Goal: Information Seeking & Learning: Learn about a topic

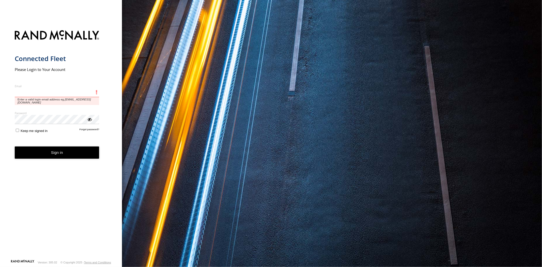
type input "**********"
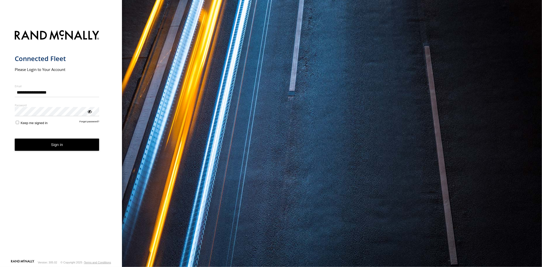
click at [50, 154] on form "**********" at bounding box center [61, 143] width 93 height 232
click at [51, 148] on button "Sign in" at bounding box center [57, 144] width 85 height 12
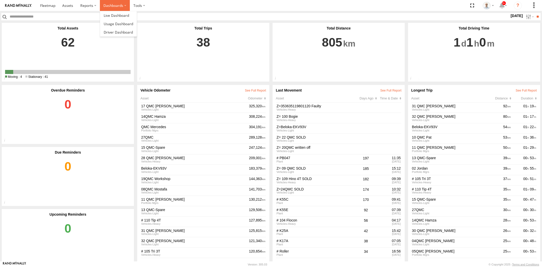
click at [113, 4] on label "Dashboards" at bounding box center [115, 5] width 30 height 11
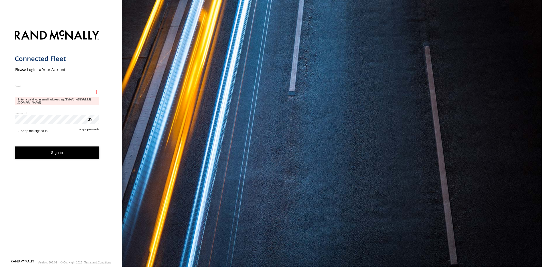
type input "**********"
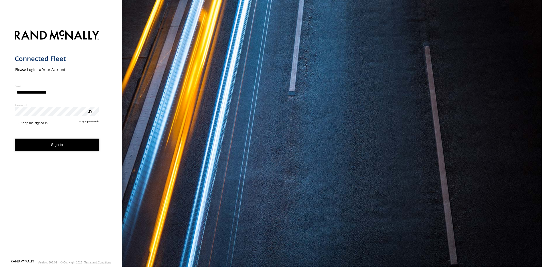
click at [55, 150] on button "Sign in" at bounding box center [57, 144] width 85 height 12
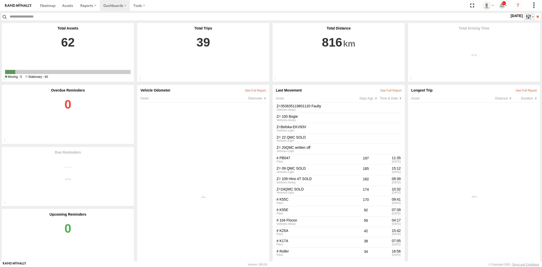
click at [524, 16] on label at bounding box center [529, 16] width 11 height 7
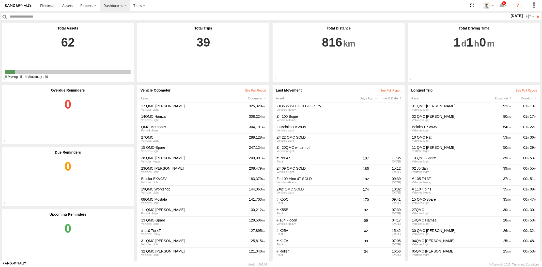
click at [0, 0] on label at bounding box center [0, 0] width 0 height 0
drag, startPoint x: 538, startPoint y: 17, endPoint x: 501, endPoint y: 17, distance: 36.6
click at [538, 17] on input "**" at bounding box center [538, 16] width 6 height 7
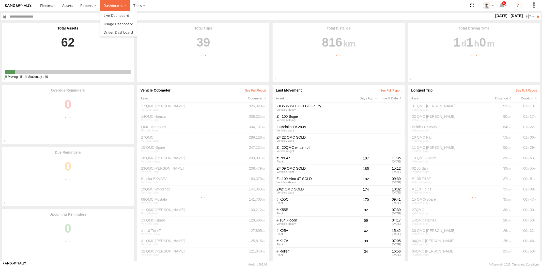
click at [110, 8] on label "Dashboards" at bounding box center [115, 5] width 30 height 11
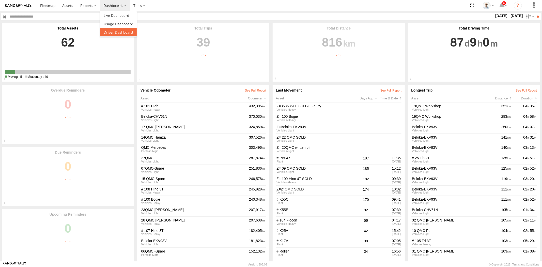
click at [118, 31] on span at bounding box center [118, 32] width 29 height 5
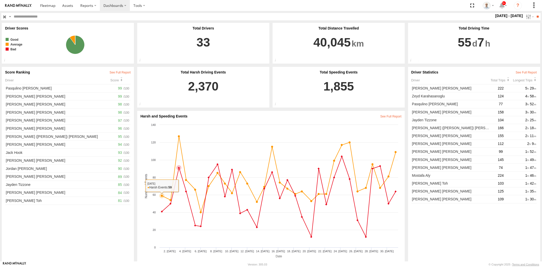
click at [118, 80] on div "Score" at bounding box center [120, 80] width 20 height 4
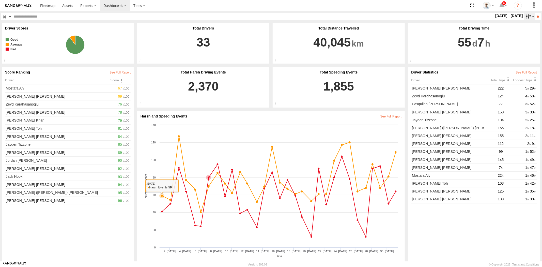
click at [527, 15] on label at bounding box center [529, 16] width 11 height 7
click at [0, 0] on label at bounding box center [0, 0] width 0 height 0
click at [537, 17] on input "**" at bounding box center [538, 16] width 6 height 7
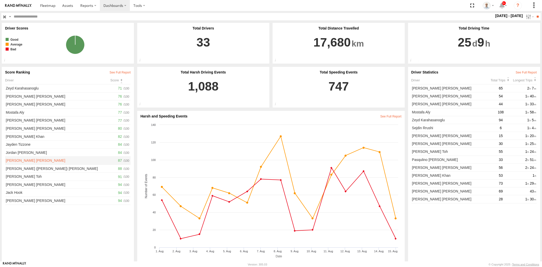
click at [115, 159] on link "Kurt Byers" at bounding box center [61, 160] width 112 height 6
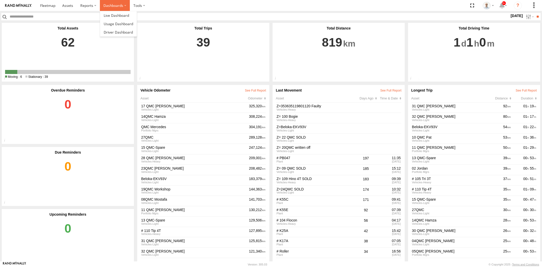
click at [108, 7] on label "Dashboards" at bounding box center [115, 5] width 30 height 11
click at [115, 18] on link at bounding box center [118, 15] width 37 height 8
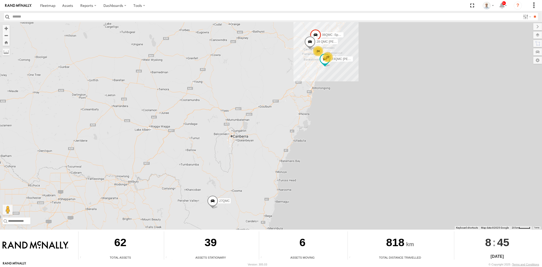
click at [323, 50] on div "24" at bounding box center [318, 51] width 10 height 10
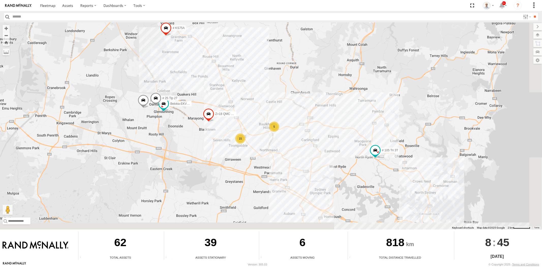
drag, startPoint x: 370, startPoint y: 136, endPoint x: 313, endPoint y: 96, distance: 70.3
click at [313, 96] on div "06QMC -Spare 28 QMC Nathan 23QMC Paul 27QMC 5 15 # KS75A # 25 Tip 2T Beloka-EKV…" at bounding box center [271, 125] width 542 height 207
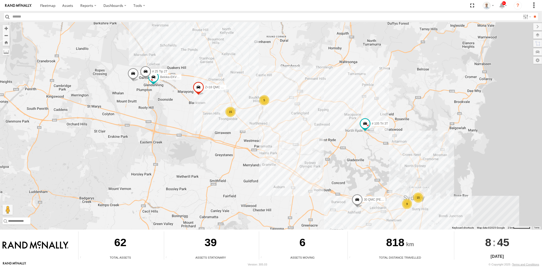
drag, startPoint x: 376, startPoint y: 181, endPoint x: 365, endPoint y: 146, distance: 37.1
click at [365, 148] on div "06QMC -Spare 28 QMC Nathan 23QMC Paul 27QMC 5 15 # KS75A # 25 Tip 2T Beloka-EKV…" at bounding box center [271, 125] width 542 height 207
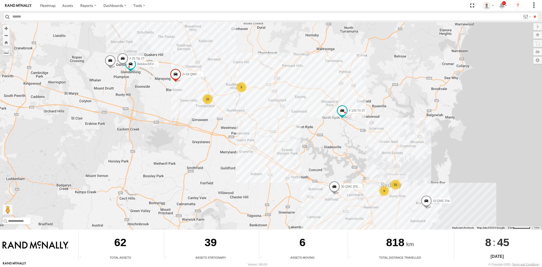
drag, startPoint x: 426, startPoint y: 179, endPoint x: 403, endPoint y: 169, distance: 25.4
click at [403, 169] on div "06QMC -Spare 28 QMC Nathan 23QMC Paul 27QMC 5 15 # KS75A # 25 Tip 2T Beloka-EKV…" at bounding box center [271, 125] width 542 height 207
click at [395, 185] on div "15" at bounding box center [395, 184] width 10 height 10
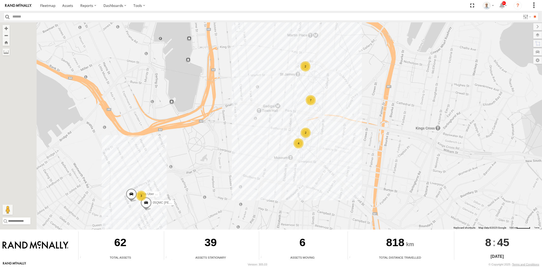
drag, startPoint x: 197, startPoint y: 156, endPoint x: 239, endPoint y: 134, distance: 47.8
click at [239, 134] on div "06QMC -Spare 28 QMC Nathan 23QMC Paul 27QMC # KS75A # 25 Tip 2T Beloka-EKV93V Z…" at bounding box center [271, 125] width 542 height 207
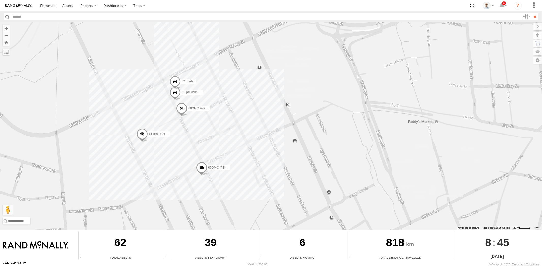
drag, startPoint x: 169, startPoint y: 189, endPoint x: 213, endPoint y: 133, distance: 70.4
click at [213, 133] on div "06QMC -Spare 28 QMC Nathan 23QMC Paul 27QMC # KS75A # 25 Tip 2T Beloka-EKV93V Z…" at bounding box center [271, 125] width 542 height 207
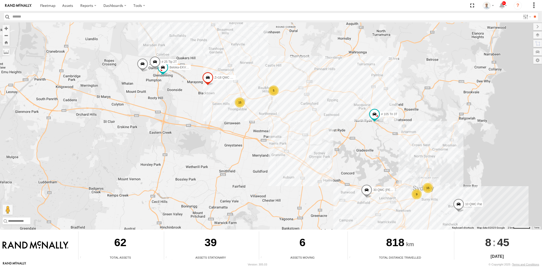
drag, startPoint x: 158, startPoint y: 139, endPoint x: 326, endPoint y: 175, distance: 171.2
click at [326, 175] on div "06QMC -Spare 28 QMC Nathan 23QMC Paul 27QMC # KS75A # 25 Tip 2T Beloka-EKV93V Z…" at bounding box center [271, 125] width 542 height 207
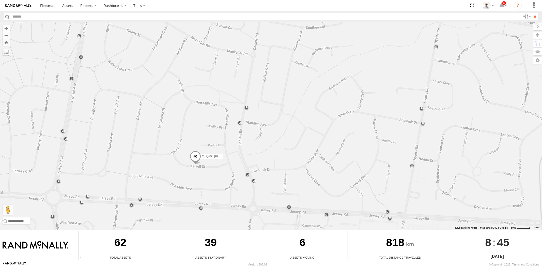
click at [534, 39] on div "06QMC -Spare 28 QMC Nathan 23QMC Paul 27QMC # KS75A # 25 Tip 2T Beloka-EKV93V Z…" at bounding box center [271, 125] width 542 height 207
click at [537, 37] on label at bounding box center [537, 35] width 9 height 7
click at [0, 0] on span "Mainroads ([GEOGRAPHIC_DATA])" at bounding box center [0, 0] width 0 height 0
click at [0, 0] on span "Basemaps" at bounding box center [0, 0] width 0 height 0
click at [0, 0] on label "Satellite + Roadmap" at bounding box center [0, 0] width 0 height 0
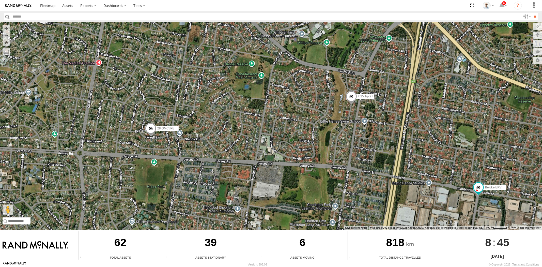
drag, startPoint x: 331, startPoint y: 201, endPoint x: 258, endPoint y: 151, distance: 88.4
click at [258, 151] on div "06QMC -Spare 28 QMC Nathan 23QMC Paul 27QMC # KS75A # 25 Tip 2T Beloka-EKV93V Z…" at bounding box center [271, 125] width 542 height 207
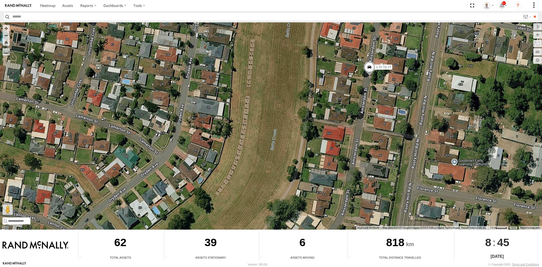
drag, startPoint x: 14, startPoint y: 212, endPoint x: 93, endPoint y: 180, distance: 85.1
click at [93, 180] on div "06QMC -Spare 28 QMC Nathan 23QMC Paul 27QMC # KS75A # 25 Tip 2T Beloka-EKV93V Z…" at bounding box center [271, 125] width 542 height 207
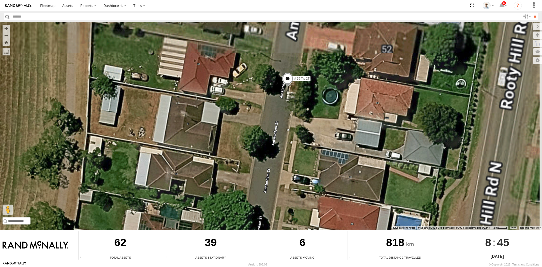
drag, startPoint x: 369, startPoint y: 90, endPoint x: 285, endPoint y: 141, distance: 98.7
click at [285, 141] on div "06QMC -Spare 28 QMC Nathan 23QMC Paul 27QMC # KS75A # 25 Tip 2T Beloka-EKV93V Z…" at bounding box center [271, 125] width 542 height 207
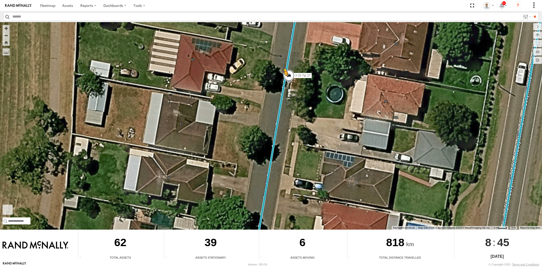
drag, startPoint x: 6, startPoint y: 210, endPoint x: 284, endPoint y: 80, distance: 306.8
click at [284, 80] on div "06QMC -Spare 28 QMC Nathan 23QMC Paul 27QMC # KS75A # 25 Tip 2T Beloka-EKV93V Z…" at bounding box center [271, 125] width 542 height 207
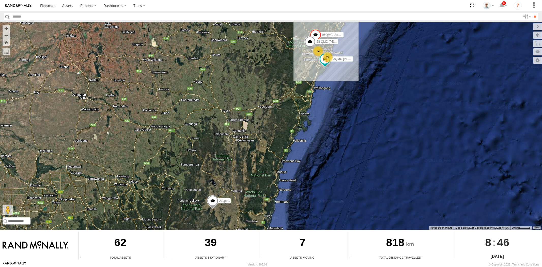
click at [314, 53] on div "24" at bounding box center [318, 51] width 10 height 10
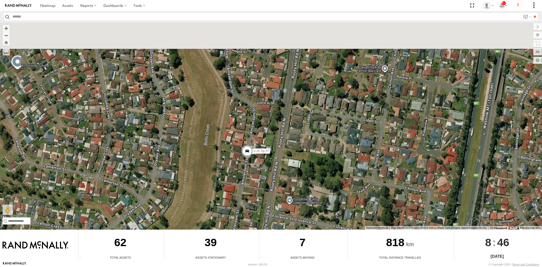
drag, startPoint x: 242, startPoint y: 81, endPoint x: 234, endPoint y: 151, distance: 70.8
click at [313, 136] on div "06QMC -Spare 28 QMC Nathan 23QMC Paul 27QMC # KS75A # 25 Tip 2T Beloka-EKV93V Z…" at bounding box center [271, 125] width 542 height 207
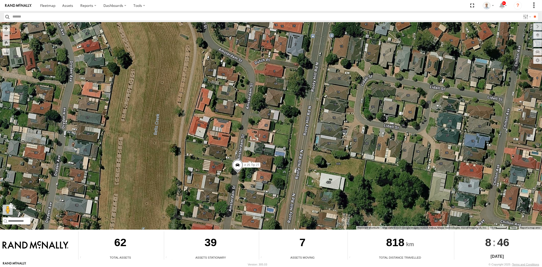
drag, startPoint x: 12, startPoint y: 207, endPoint x: 98, endPoint y: 186, distance: 89.1
click at [224, 170] on div "06QMC -Spare 28 QMC Nathan 23QMC Paul 27QMC # KS75A # 25 Tip 2T Beloka-EKV93V Z…" at bounding box center [271, 125] width 542 height 207
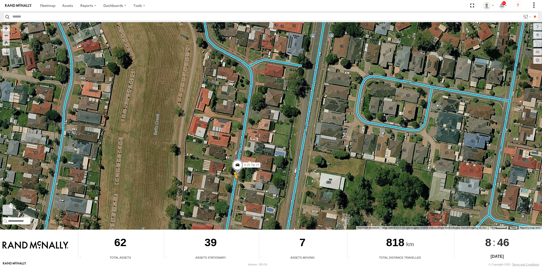
drag, startPoint x: 9, startPoint y: 209, endPoint x: 235, endPoint y: 184, distance: 226.6
click at [235, 184] on div "06QMC -Spare 28 QMC Nathan 23QMC Paul 27QMC # KS75A # 25 Tip 2T Beloka-EKV93V Z…" at bounding box center [271, 125] width 542 height 207
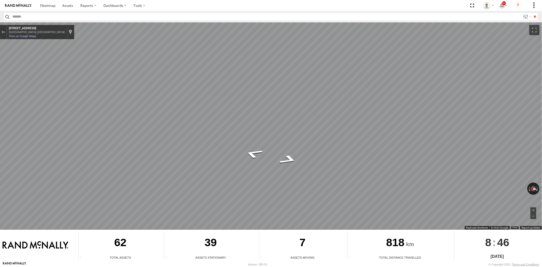
click at [290, 162] on icon "Go South, Amsterdam St" at bounding box center [289, 159] width 34 height 14
click at [257, 164] on icon "Go North, Amsterdam St" at bounding box center [255, 163] width 36 height 13
drag, startPoint x: 284, startPoint y: 170, endPoint x: 287, endPoint y: 169, distance: 3.6
click at [284, 170] on icon "Go South, Amsterdam St" at bounding box center [289, 166] width 32 height 13
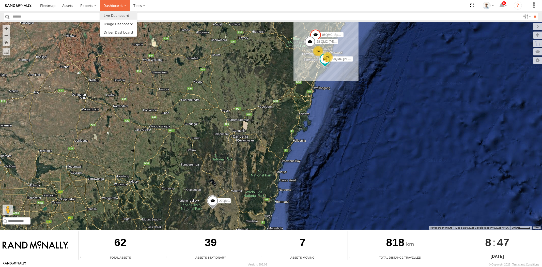
click at [112, 6] on label "Dashboards" at bounding box center [115, 5] width 30 height 11
click at [116, 18] on link at bounding box center [118, 15] width 37 height 8
click at [318, 54] on div "24" at bounding box center [318, 51] width 10 height 10
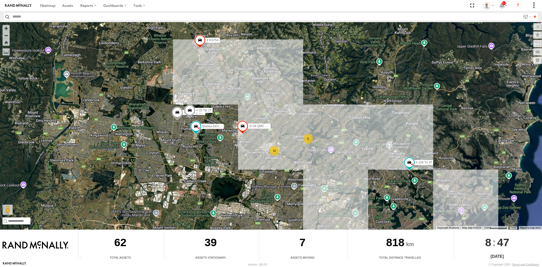
drag, startPoint x: 330, startPoint y: 151, endPoint x: 273, endPoint y: 89, distance: 84.2
click at [283, 96] on div "06QMC -Spare 28 QMC [PERSON_NAME] 23QMC [PERSON_NAME] 27QMC 5 15 # KS75A # 25 T…" at bounding box center [271, 125] width 542 height 207
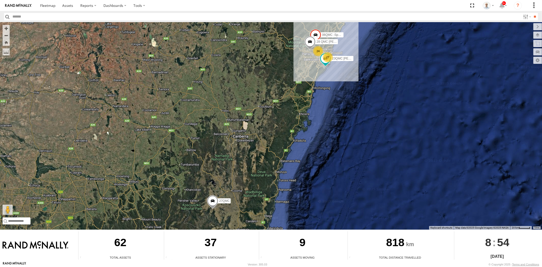
click at [332, 59] on div "27" at bounding box center [328, 57] width 10 height 10
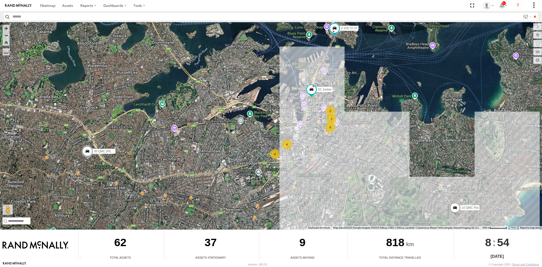
drag, startPoint x: 380, startPoint y: 186, endPoint x: 353, endPoint y: 146, distance: 48.2
click at [380, 186] on div "06QMC -Spare 28 QMC Nathan 23QMC Paul 27QMC 7 4 4 10 QMC Pat 6 02 Jordan 2 30 Q…" at bounding box center [271, 125] width 542 height 207
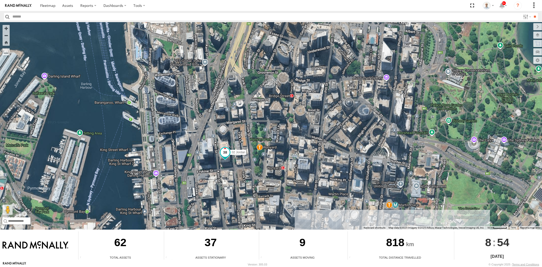
click at [224, 151] on span at bounding box center [224, 152] width 9 height 9
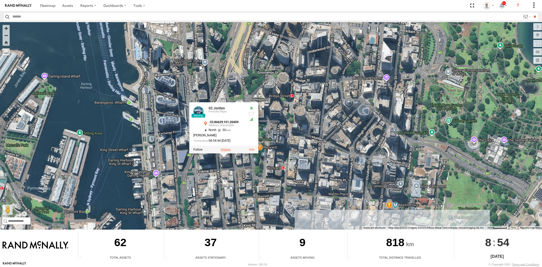
click at [225, 148] on label at bounding box center [226, 149] width 10 height 4
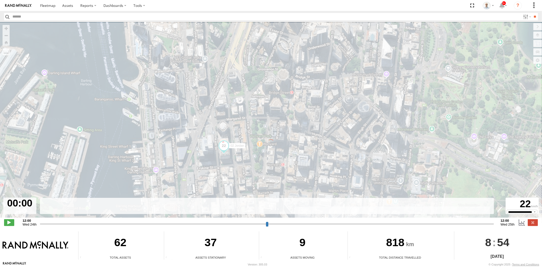
type input "**********"
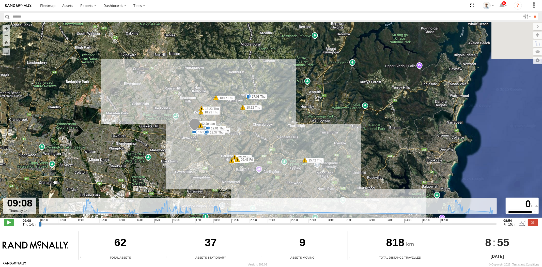
drag, startPoint x: 203, startPoint y: 36, endPoint x: 225, endPoint y: 93, distance: 61.1
click at [225, 93] on div "02 Jordan 09:20 Thu 12:05 Thu 14:04 Thu 15:42 Thu 16:28 Thu 16:58 Thu 17:03 Thu…" at bounding box center [271, 122] width 542 height 200
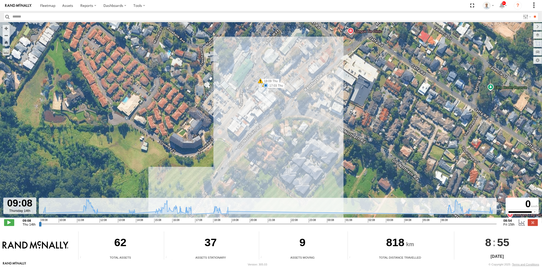
drag, startPoint x: 259, startPoint y: 106, endPoint x: 267, endPoint y: 116, distance: 13.2
click at [267, 116] on div "02 Jordan 09:20 Thu 12:05 Thu 14:04 Thu 15:42 Thu 16:28 Thu 16:58 Thu 17:03 Thu…" at bounding box center [271, 122] width 542 height 200
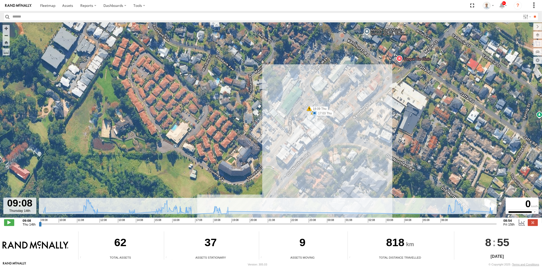
drag, startPoint x: 344, startPoint y: 179, endPoint x: 335, endPoint y: 143, distance: 37.2
click at [335, 144] on div "02 Jordan 09:20 Thu 12:05 Thu 14:04 Thu 15:42 Thu 16:28 Thu 16:58 Thu 17:03 Thu…" at bounding box center [271, 122] width 542 height 200
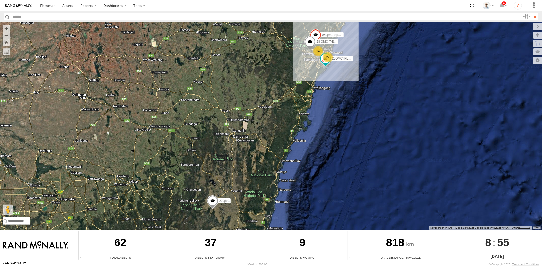
click at [317, 50] on div "24" at bounding box center [318, 51] width 10 height 10
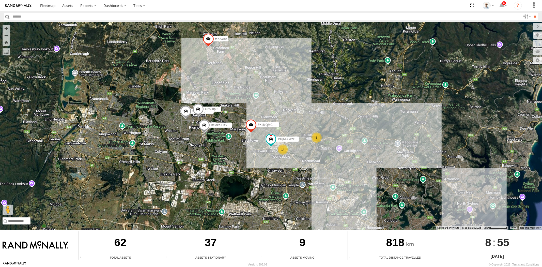
drag, startPoint x: 335, startPoint y: 188, endPoint x: 321, endPoint y: 157, distance: 34.1
click at [320, 159] on div "06QMC -Spare 28 QMC Nathan 23QMC Paul 27QMC 5 14 # KS75A # 25 Tip 2T Beloka-EKV…" at bounding box center [271, 125] width 542 height 207
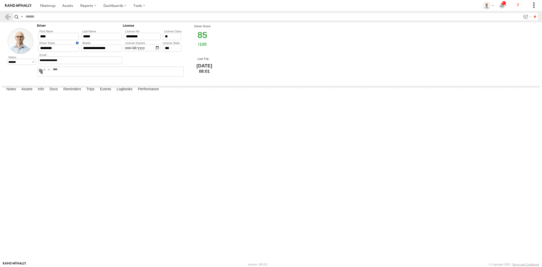
drag, startPoint x: 21, startPoint y: 138, endPoint x: 8, endPoint y: 135, distance: 13.6
click at [0, 0] on div "14:54 [DATE]" at bounding box center [0, 0] width 0 height 0
click at [0, 0] on div at bounding box center [0, 0] width 0 height 0
drag, startPoint x: 11, startPoint y: 134, endPoint x: 22, endPoint y: 139, distance: 11.7
click at [0, 0] on div "14:54 [DATE]" at bounding box center [0, 0] width 0 height 0
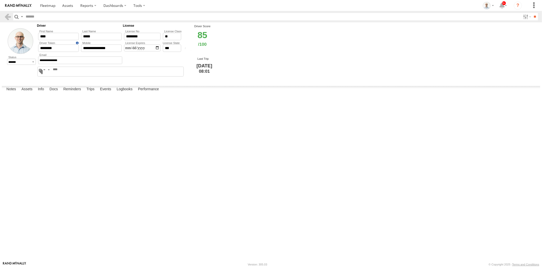
click at [0, 0] on div at bounding box center [0, 0] width 0 height 0
click at [0, 0] on button "Complete" at bounding box center [0, 0] width 0 height 0
click at [108, 6] on label "Dashboards" at bounding box center [115, 5] width 30 height 11
click at [111, 11] on ul at bounding box center [118, 23] width 37 height 25
click at [112, 14] on span at bounding box center [116, 15] width 25 height 5
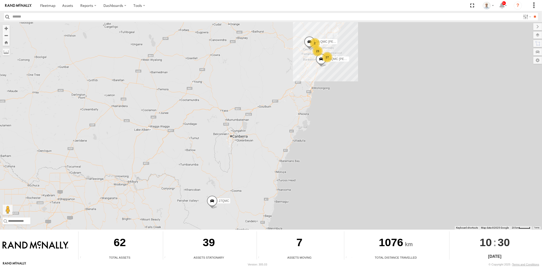
click at [329, 59] on div "27" at bounding box center [327, 57] width 10 height 10
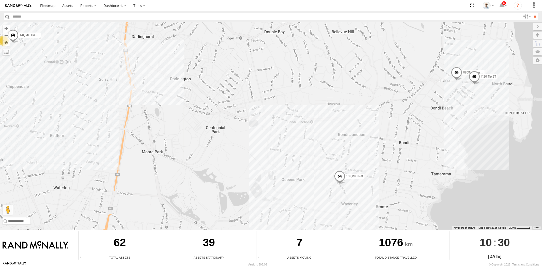
drag, startPoint x: 491, startPoint y: 108, endPoint x: 467, endPoint y: 113, distance: 24.7
click at [467, 113] on div "28 QMC Nathan 23QMC Paul 27QMC 10 QMC Pat 08QMC Mostafa # 26 Tip 2T 30 QMC Davi…" at bounding box center [271, 125] width 542 height 207
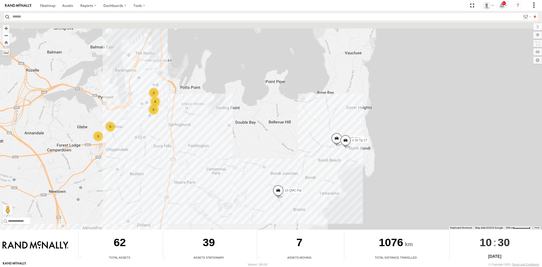
drag, startPoint x: 148, startPoint y: 99, endPoint x: 179, endPoint y: 143, distance: 53.8
click at [179, 143] on div "28 QMC Nathan 23QMC Paul 27QMC 10 QMC Pat 08QMC Mostafa # 26 Tip 2T 30 QMC Davi…" at bounding box center [271, 125] width 542 height 207
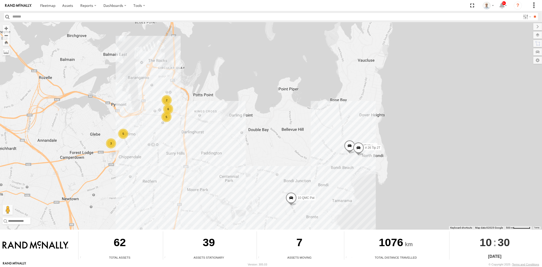
click at [125, 135] on div "5" at bounding box center [123, 134] width 10 height 10
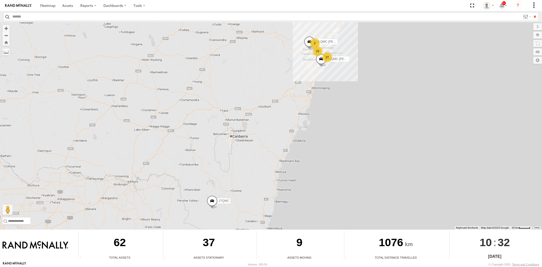
click at [328, 55] on div "27" at bounding box center [327, 57] width 10 height 10
click at [330, 56] on div "27" at bounding box center [327, 57] width 10 height 10
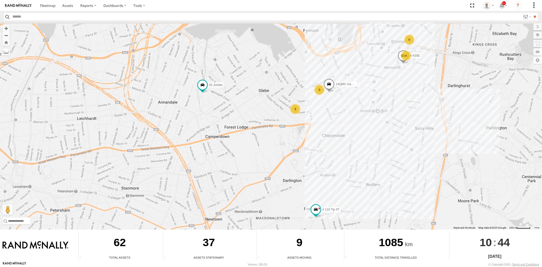
drag, startPoint x: 236, startPoint y: 60, endPoint x: 253, endPoint y: 89, distance: 33.7
click at [253, 89] on div "28 QMC Nathan 23QMC Paul 27QMC 10 QMC Pat 02 Jordan 30 QMC David Carmona # 105 …" at bounding box center [271, 125] width 542 height 207
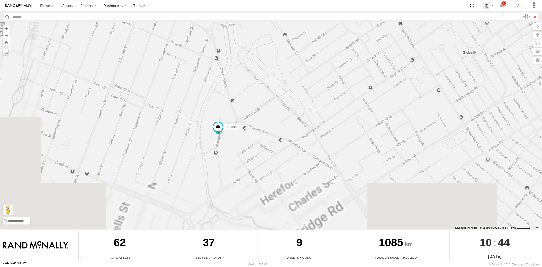
drag, startPoint x: 268, startPoint y: 93, endPoint x: 290, endPoint y: 85, distance: 23.7
click at [290, 85] on div "28 QMC Nathan 23QMC Paul 27QMC 10 QMC Pat 02 Jordan 30 QMC David Carmona # 105 …" at bounding box center [271, 125] width 542 height 207
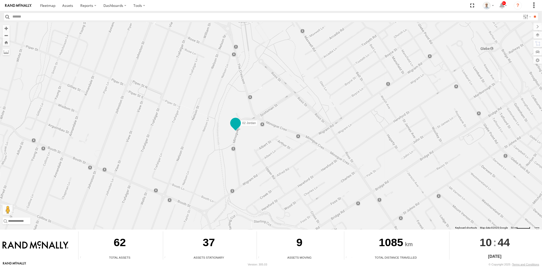
click at [234, 126] on span at bounding box center [235, 122] width 9 height 9
click at [237, 127] on div "02 Jordan -33.88015 , 151.17659 0 10:43:48 15/08/2025" at bounding box center [235, 104] width 69 height 46
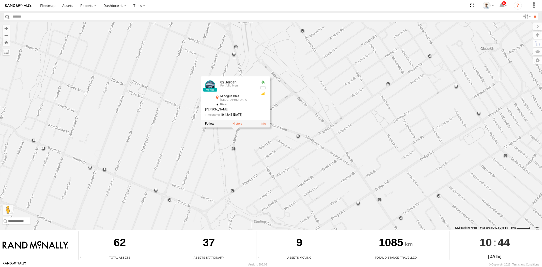
click at [236, 123] on label at bounding box center [238, 123] width 10 height 4
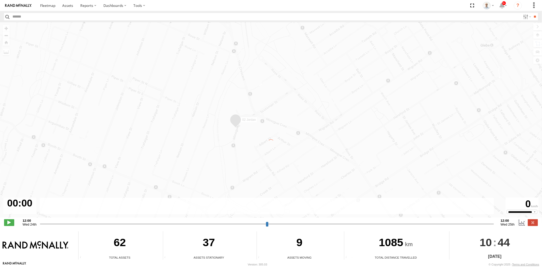
type input "**********"
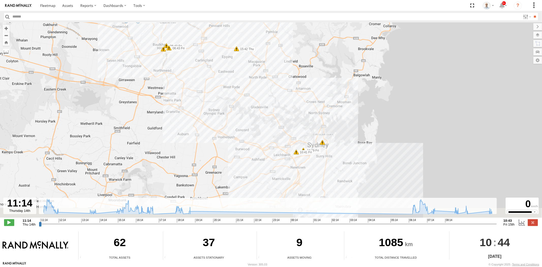
drag, startPoint x: 354, startPoint y: 181, endPoint x: 309, endPoint y: 125, distance: 71.5
click at [309, 125] on div "02 Jordan 15:42 Thu 16:28 Thu 16:58 Thu 17:03 Thu 18:09 Thu 18:12 Thu 18:17 Thu…" at bounding box center [271, 122] width 542 height 200
click at [494, 212] on icon at bounding box center [267, 206] width 453 height 15
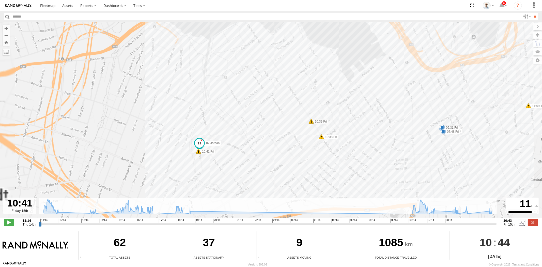
drag, startPoint x: 213, startPoint y: 145, endPoint x: 267, endPoint y: 141, distance: 54.8
click at [267, 141] on div "02 Jordan 15:42 Thu 16:28 Thu 16:58 Thu 17:03 Thu 18:09 Thu 18:12 Thu 18:17 Thu…" at bounding box center [271, 122] width 542 height 200
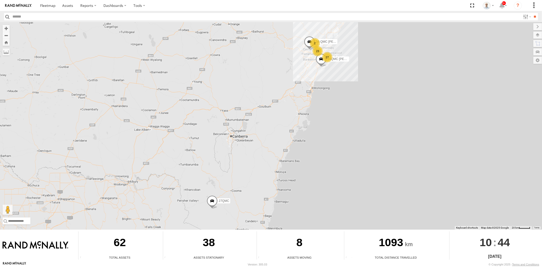
click at [326, 57] on div "27" at bounding box center [327, 57] width 10 height 10
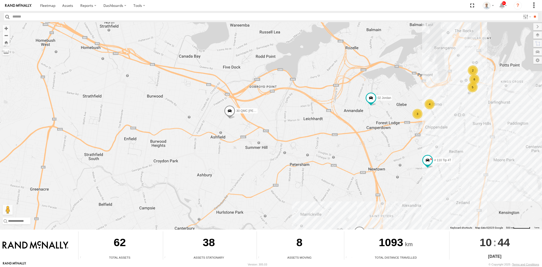
drag, startPoint x: 191, startPoint y: 125, endPoint x: 273, endPoint y: 114, distance: 83.5
click at [369, 153] on div "28 QMC Nathan 23QMC Paul 27QMC 6 4 3 10 QMC Pat 2 5 02 Jordan 2 30 QMC David Ca…" at bounding box center [271, 125] width 542 height 207
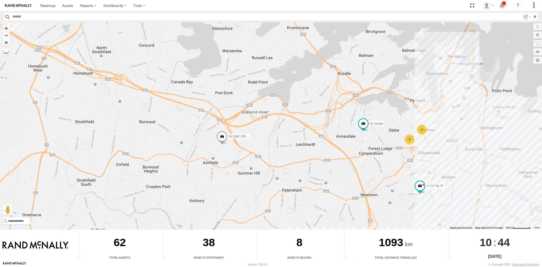
drag, startPoint x: 424, startPoint y: 169, endPoint x: 308, endPoint y: 156, distance: 115.8
click at [306, 160] on div "28 QMC Nathan 23QMC Paul 27QMC 10 QMC Pat 02 Jordan 30 QMC David Carmona # 105 …" at bounding box center [271, 125] width 542 height 207
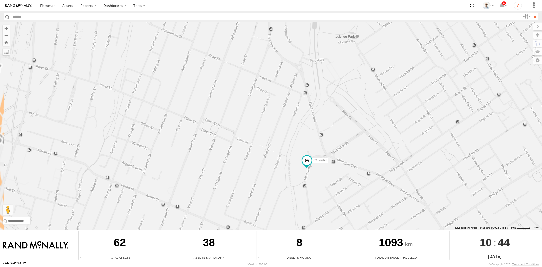
drag, startPoint x: 339, startPoint y: 161, endPoint x: 329, endPoint y: 156, distance: 11.1
click at [339, 155] on div "28 QMC Nathan 23QMC Paul 27QMC 10 QMC Pat 02 Jordan 30 QMC David Carmona # 105 …" at bounding box center [271, 125] width 542 height 207
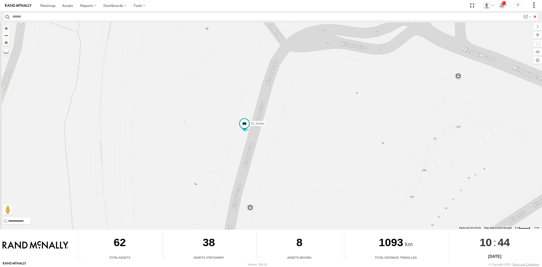
drag, startPoint x: 303, startPoint y: 182, endPoint x: 313, endPoint y: 164, distance: 20.4
click at [316, 166] on div "28 QMC Nathan 23QMC Paul 27QMC 10 QMC Pat 02 Jordan 30 QMC David Carmona # 105 …" at bounding box center [271, 125] width 542 height 207
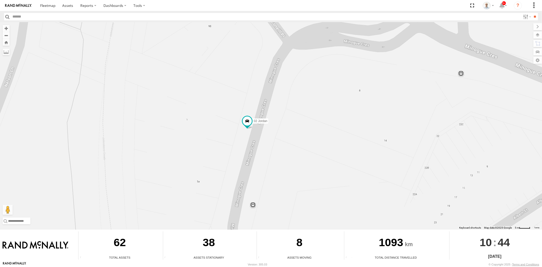
click at [538, 36] on label at bounding box center [537, 35] width 9 height 7
click at [0, 0] on span "Basemaps" at bounding box center [0, 0] width 0 height 0
click at [0, 0] on span "Satellite + Roadmap" at bounding box center [0, 0] width 0 height 0
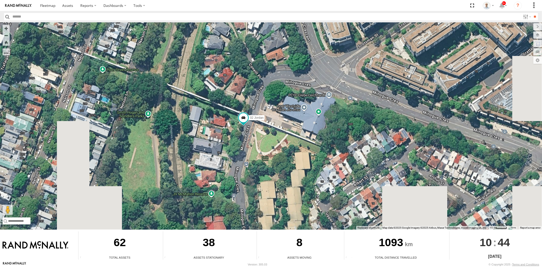
drag, startPoint x: 283, startPoint y: 200, endPoint x: 284, endPoint y: 162, distance: 38.1
click at [284, 162] on div "28 QMC Nathan 23QMC Paul 27QMC 10 QMC Pat 02 Jordan 30 QMC David Carmona # 105 …" at bounding box center [271, 125] width 542 height 207
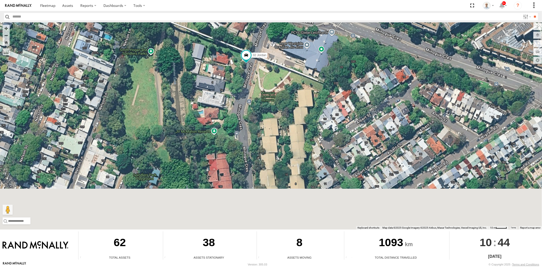
drag, startPoint x: 271, startPoint y: 201, endPoint x: 273, endPoint y: 157, distance: 44.0
click at [273, 157] on div "28 QMC Nathan 23QMC Paul 27QMC 10 QMC Pat 02 Jordan 30 QMC David Carmona # 105 …" at bounding box center [271, 125] width 542 height 207
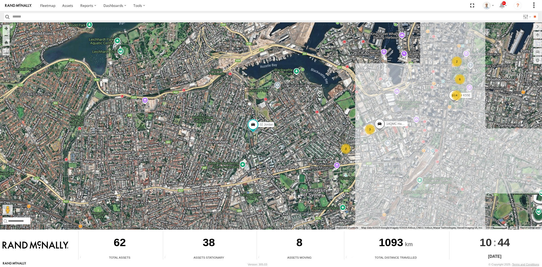
drag, startPoint x: 239, startPoint y: 88, endPoint x: 246, endPoint y: 116, distance: 28.5
click at [245, 114] on div "28 QMC Nathan 23QMC Paul 27QMC 10 QMC Pat 02 Jordan 30 QMC David Carmona # 105 …" at bounding box center [271, 125] width 542 height 207
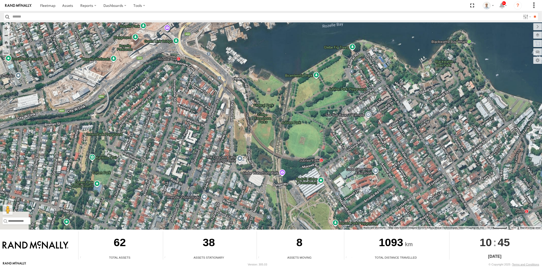
drag, startPoint x: 350, startPoint y: 196, endPoint x: 310, endPoint y: 149, distance: 60.9
click at [313, 147] on div "28 QMC Nathan 23QMC Paul 27QMC 10 QMC Pat 02 Jordan 30 QMC David Carmona # 105 …" at bounding box center [271, 125] width 542 height 207
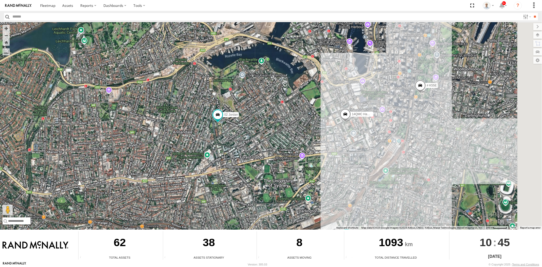
drag, startPoint x: 333, startPoint y: 195, endPoint x: 278, endPoint y: 115, distance: 97.2
click at [279, 118] on div "28 QMC Nathan 23QMC Paul 27QMC 10 QMC Pat 02 Jordan 30 QMC David Carmona # 105 …" at bounding box center [271, 125] width 542 height 207
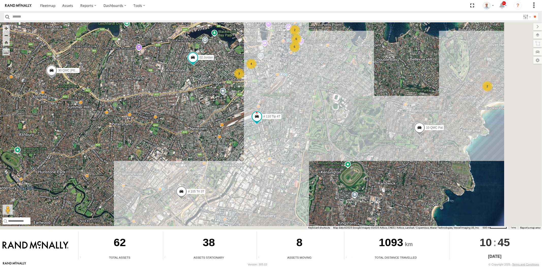
drag, startPoint x: 315, startPoint y: 190, endPoint x: 236, endPoint y: 116, distance: 108.6
click at [236, 117] on div "28 QMC Nathan 23QMC Paul 27QMC 10 QMC Pat 02 Jordan 30 QMC David Carmona # 105 …" at bounding box center [271, 125] width 542 height 207
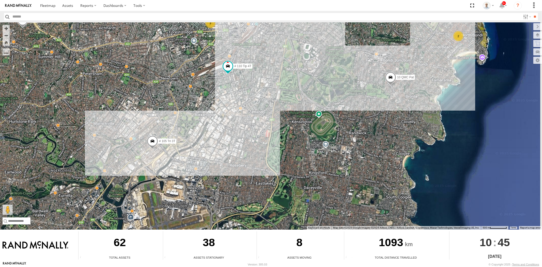
drag, startPoint x: 296, startPoint y: 158, endPoint x: 292, endPoint y: 128, distance: 30.0
click at [291, 129] on div "28 QMC Nathan 23QMC Paul 27QMC 10 QMC Pat 02 Jordan 30 QMC David Carmona # 105 …" at bounding box center [271, 125] width 542 height 207
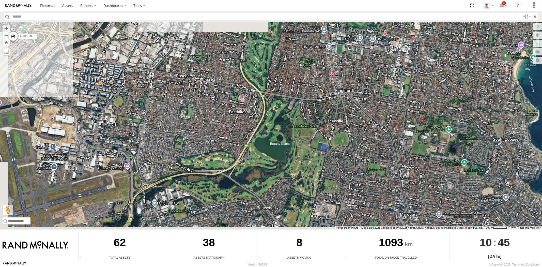
drag, startPoint x: 276, startPoint y: 158, endPoint x: 276, endPoint y: 138, distance: 19.8
click at [276, 139] on div "28 QMC Nathan 23QMC Paul 27QMC 10 QMC Pat 02 Jordan 30 QMC David Carmona # 105 …" at bounding box center [271, 125] width 542 height 207
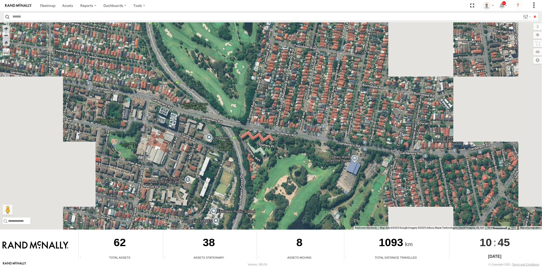
drag, startPoint x: 284, startPoint y: 210, endPoint x: 265, endPoint y: 91, distance: 121.2
click at [264, 97] on div "28 QMC Nathan 23QMC Paul 27QMC 10 QMC Pat 02 Jordan 30 QMC David Carmona # 105 …" at bounding box center [271, 125] width 542 height 207
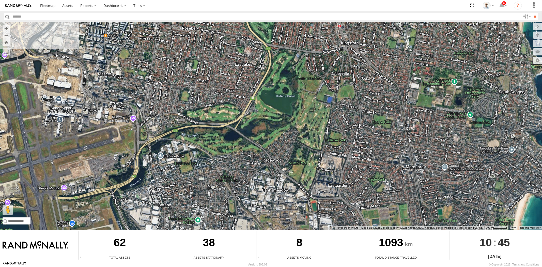
drag, startPoint x: 255, startPoint y: 156, endPoint x: 257, endPoint y: 146, distance: 10.3
click at [257, 146] on div "28 QMC Nathan 23QMC Paul 27QMC 10 QMC Pat 02 Jordan 30 QMC David Carmona # 105 …" at bounding box center [271, 125] width 542 height 207
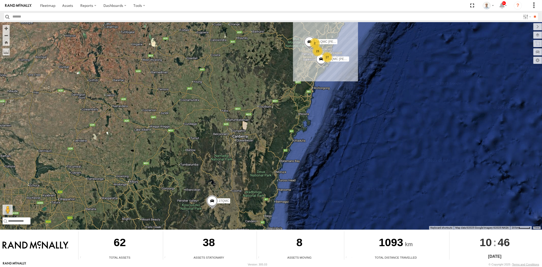
click at [317, 54] on div "23" at bounding box center [318, 51] width 10 height 10
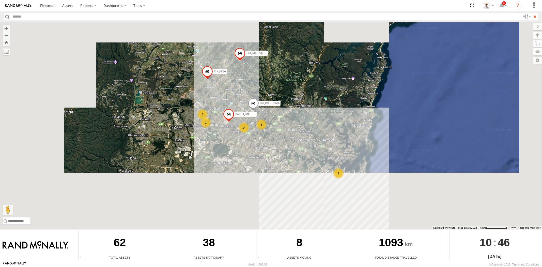
drag, startPoint x: 351, startPoint y: 220, endPoint x: 280, endPoint y: 157, distance: 95.0
click at [280, 157] on div "23QMC Paul 27QMC 07QMC-Spare # KS75A 06QMC -Spare Z=18 QMC Written off 9 3 3 14…" at bounding box center [271, 125] width 542 height 207
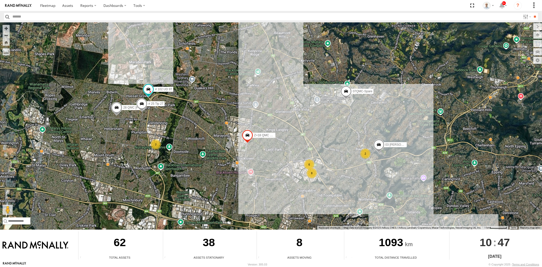
drag, startPoint x: 102, startPoint y: 60, endPoint x: 166, endPoint y: 98, distance: 74.6
click at [175, 121] on div "23QMC Paul 27QMC 07QMC-Spare # KS75A 06QMC -Spare Z=18 QMC Written off 10 QMC P…" at bounding box center [271, 125] width 542 height 207
click at [143, 87] on span at bounding box center [148, 90] width 11 height 14
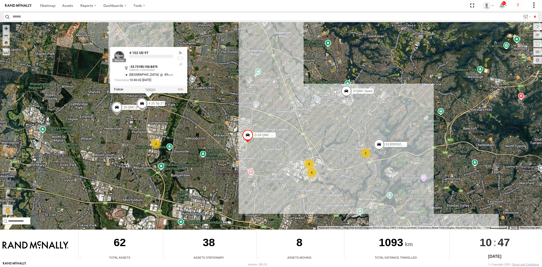
click at [149, 88] on label at bounding box center [151, 89] width 10 height 4
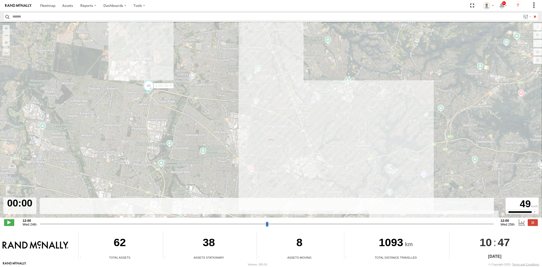
type input "**********"
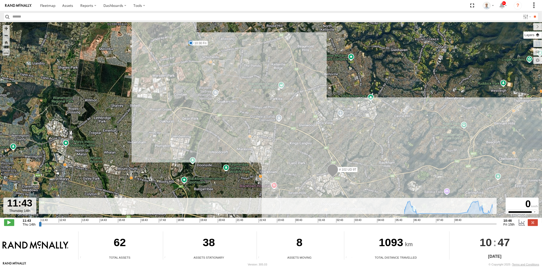
click at [537, 37] on label at bounding box center [532, 35] width 19 height 7
click at [0, 0] on span "Basemaps" at bounding box center [0, 0] width 0 height 0
click at [0, 0] on span "Roadmap" at bounding box center [0, 0] width 0 height 0
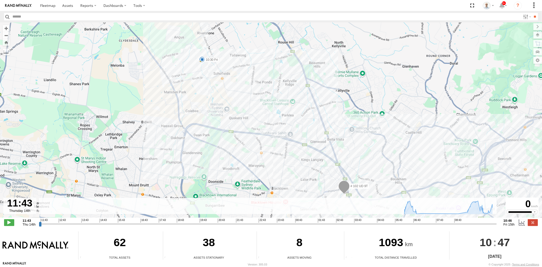
drag, startPoint x: 161, startPoint y: 82, endPoint x: 174, endPoint y: 99, distance: 21.5
click at [174, 99] on div "# 102 UD 9T 10:23 Fri 10:29 Fri 10:30 Fri" at bounding box center [271, 122] width 542 height 200
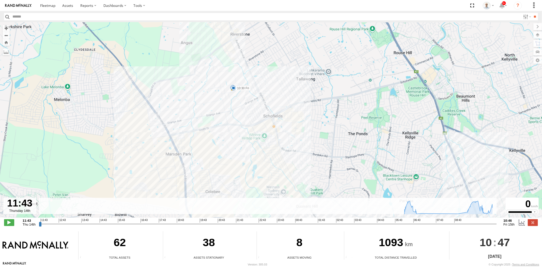
drag, startPoint x: 220, startPoint y: 105, endPoint x: 222, endPoint y: 119, distance: 14.1
click at [222, 119] on div "# 102 UD 9T 10:23 Fri 10:29 Fri 10:30 Fri" at bounding box center [271, 122] width 542 height 200
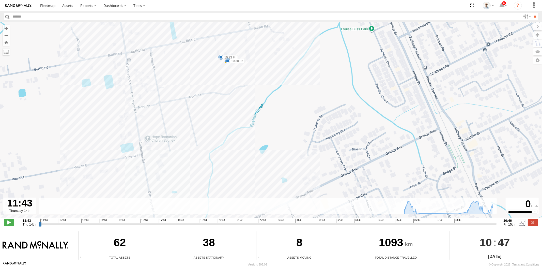
click at [240, 68] on div "# 102 UD 9T 10:23 Fri 10:29 Fri 10:30 Fri" at bounding box center [271, 122] width 542 height 200
click at [226, 107] on div "# 102 UD 9T 10:23 Fri 10:29 Fri 10:30 Fri Northwest Recycling 96275758 0" at bounding box center [271, 122] width 542 height 200
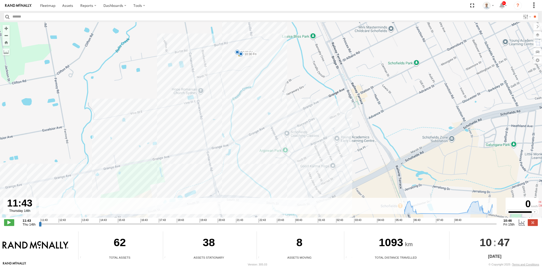
drag, startPoint x: 214, startPoint y: 177, endPoint x: 261, endPoint y: 95, distance: 94.7
click at [260, 94] on div "# 102 UD 9T 10:23 Fri 10:29 Fri 10:30 Fri" at bounding box center [271, 122] width 542 height 200
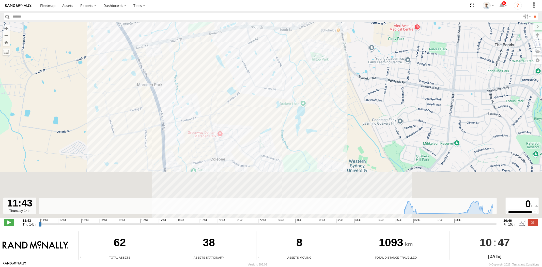
drag, startPoint x: 175, startPoint y: 169, endPoint x: 160, endPoint y: 54, distance: 116.0
click at [159, 57] on div "# 102 UD 9T 10:23 Fri 10:29 Fri 10:30 Fri" at bounding box center [271, 122] width 542 height 200
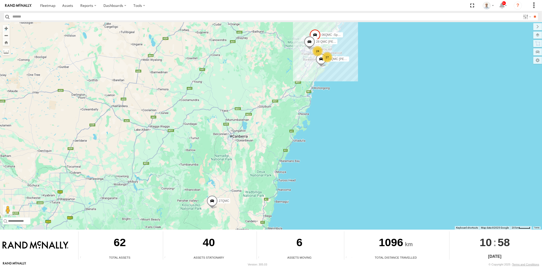
click at [326, 57] on div "27" at bounding box center [327, 57] width 10 height 10
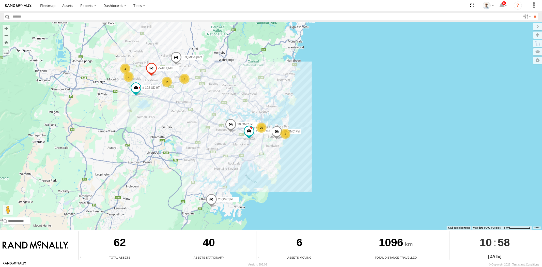
drag, startPoint x: 161, startPoint y: 95, endPoint x: 204, endPoint y: 117, distance: 48.5
click at [204, 117] on div "06QMC -Spare 23QMC Paul 27QMC 10 QMC Pat 30 QMC David Carmona # 105 Tri 3T # 10…" at bounding box center [271, 125] width 542 height 207
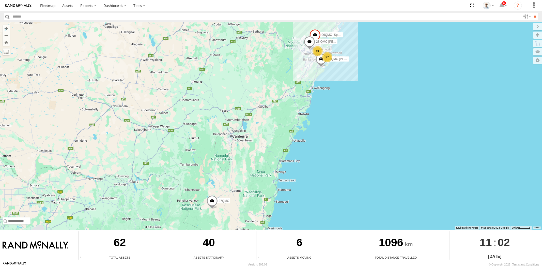
click at [329, 54] on div "27" at bounding box center [327, 57] width 10 height 10
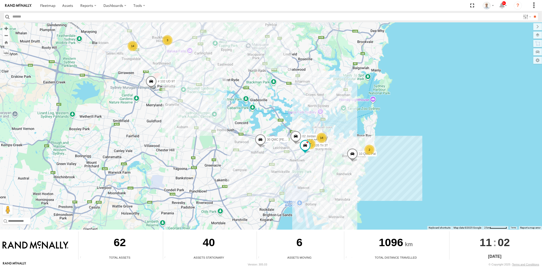
drag, startPoint x: 86, startPoint y: 98, endPoint x: 214, endPoint y: 121, distance: 130.6
click at [215, 121] on div "06QMC -Spare 28 QMC Nathan 23QMC Paul 27QMC 10 QMC Pat 02 Jordan 30 QMC David C…" at bounding box center [271, 125] width 542 height 207
click at [132, 47] on div "14" at bounding box center [132, 46] width 10 height 10
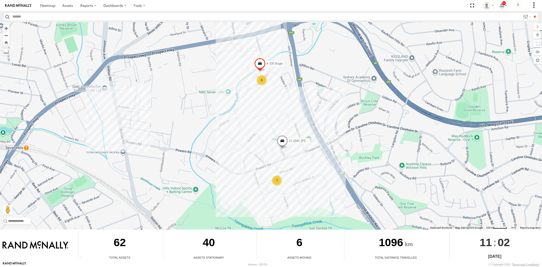
click at [261, 81] on div "5" at bounding box center [262, 80] width 10 height 10
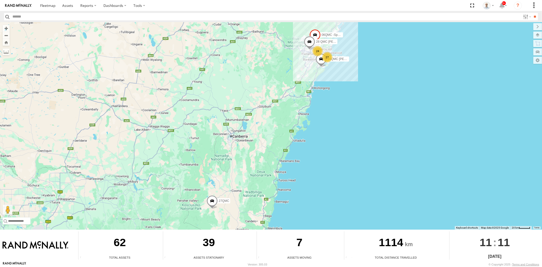
drag, startPoint x: 326, startPoint y: 56, endPoint x: 332, endPoint y: 69, distance: 14.2
click at [326, 56] on div "27" at bounding box center [327, 57] width 10 height 10
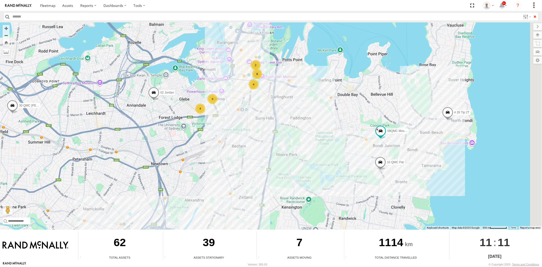
drag, startPoint x: 294, startPoint y: 157, endPoint x: 267, endPoint y: 151, distance: 28.1
click at [267, 151] on div "06QMC -Spare 28 QMC Nathan 23QMC Paul 27QMC 8 4 4 10 QMC Pat 08QMC Mostafa # 26…" at bounding box center [271, 125] width 542 height 207
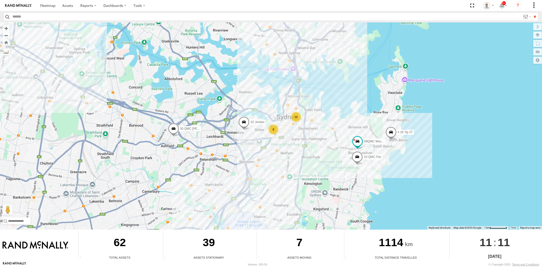
drag, startPoint x: 189, startPoint y: 161, endPoint x: 214, endPoint y: 163, distance: 25.5
click at [234, 166] on div "06QMC -Spare 28 QMC Nathan 23QMC Paul 27QMC 10 QMC Pat 08QMC Mostafa # 26 Tip 2…" at bounding box center [271, 125] width 542 height 207
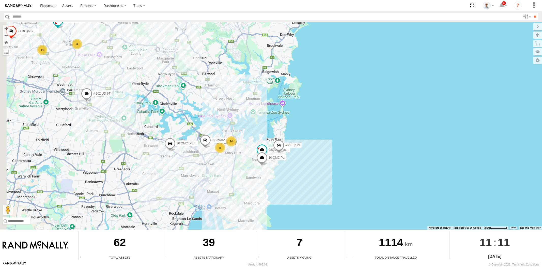
drag, startPoint x: 110, startPoint y: 133, endPoint x: 134, endPoint y: 140, distance: 25.2
click at [132, 140] on div "06QMC -Spare 28 QMC Nathan 23QMC Paul 27QMC 10 QMC Pat 08QMC Mostafa # 26 Tip 2…" at bounding box center [271, 125] width 542 height 207
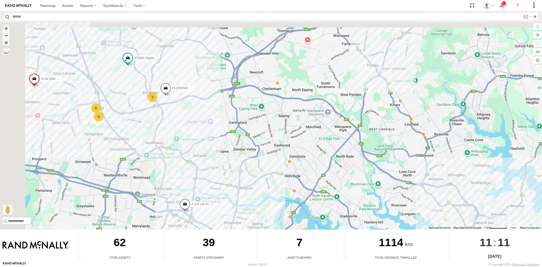
drag, startPoint x: 90, startPoint y: 41, endPoint x: 191, endPoint y: 97, distance: 114.9
click at [183, 95] on div "06QMC -Spare 28 QMC Nathan 23QMC Paul 27QMC 10 QMC Pat 08QMC Mostafa # 26 Tip 2…" at bounding box center [271, 125] width 542 height 207
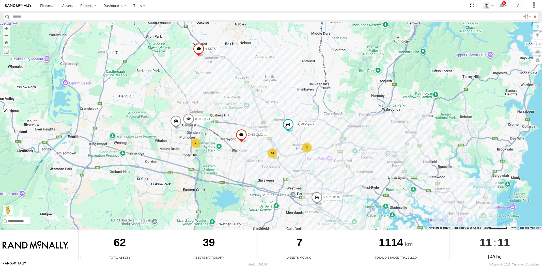
drag, startPoint x: 377, startPoint y: 190, endPoint x: 405, endPoint y: 182, distance: 29.8
click at [405, 184] on div "06QMC -Spare 28 QMC Nathan 23QMC Paul 27QMC 10 QMC Pat 08QMC Mostafa # 26 Tip 2…" at bounding box center [271, 125] width 542 height 207
